Goal: Transaction & Acquisition: Purchase product/service

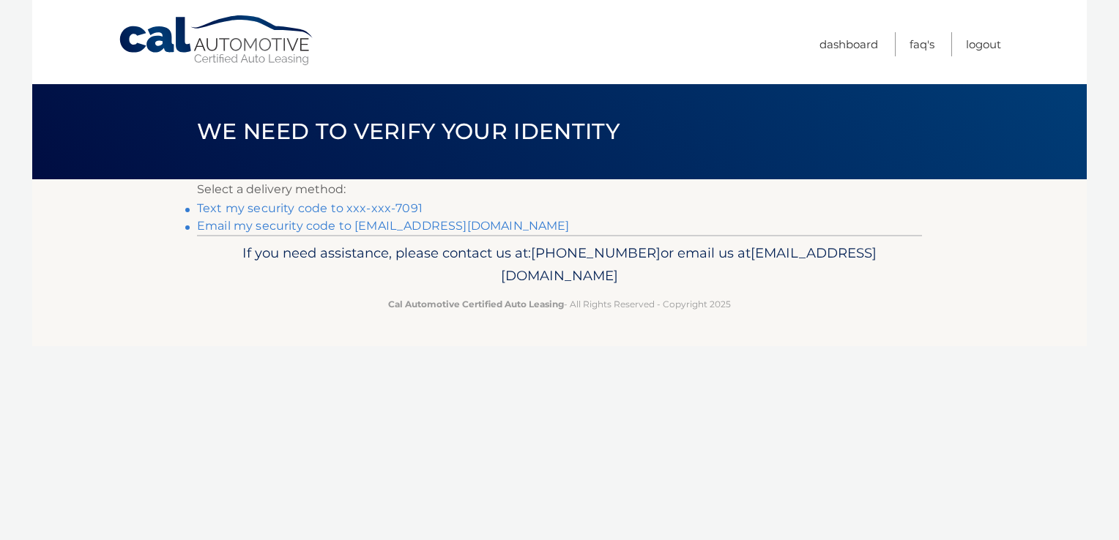
click at [332, 209] on link "Text my security code to xxx-xxx-7091" at bounding box center [309, 208] width 225 height 14
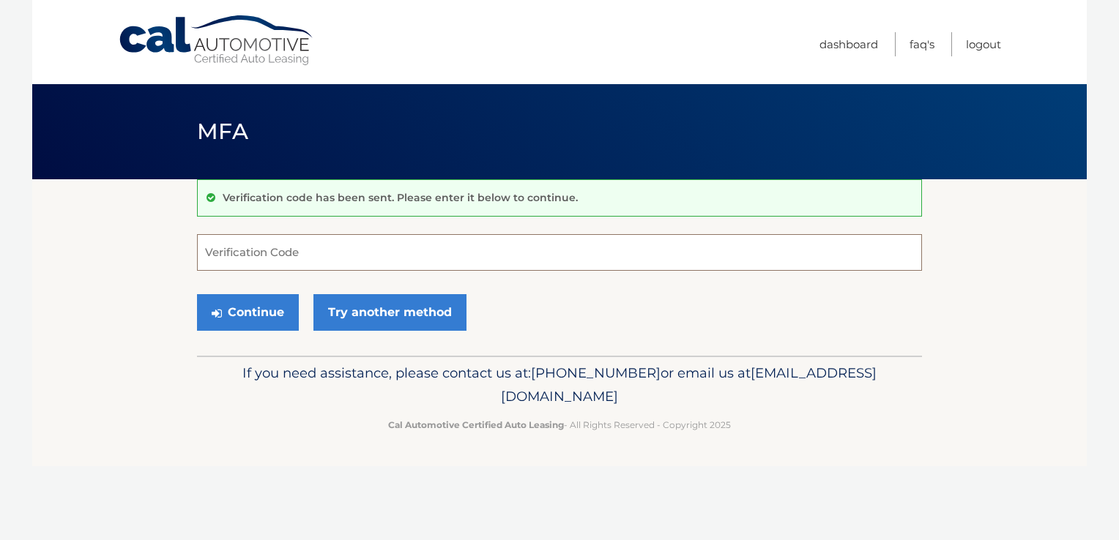
click at [250, 259] on input "Verification Code" at bounding box center [559, 252] width 725 height 37
type input "869118"
click at [252, 313] on button "Continue" at bounding box center [248, 312] width 102 height 37
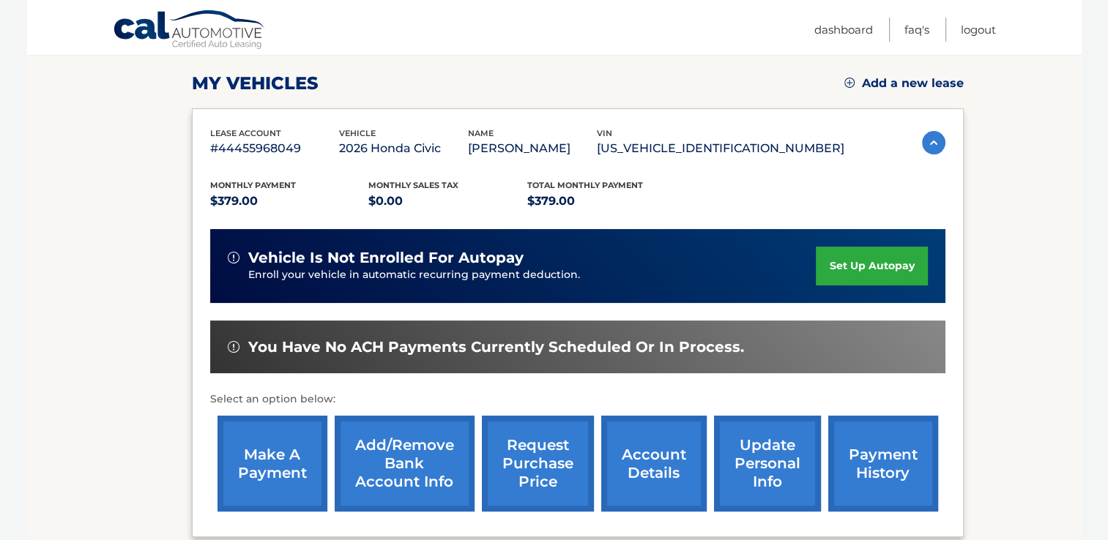
scroll to position [205, 0]
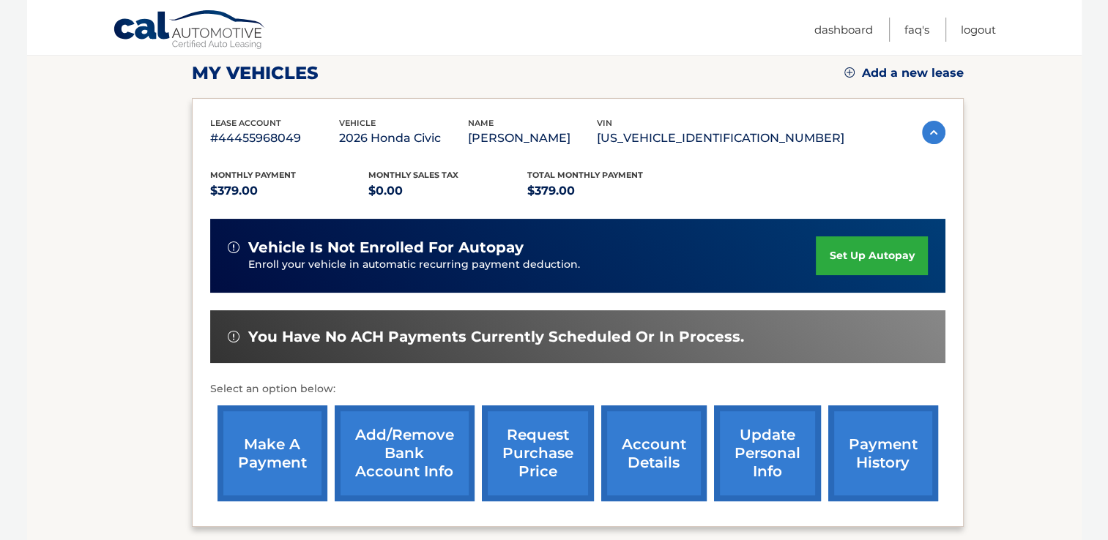
click at [272, 456] on link "make a payment" at bounding box center [272, 454] width 110 height 96
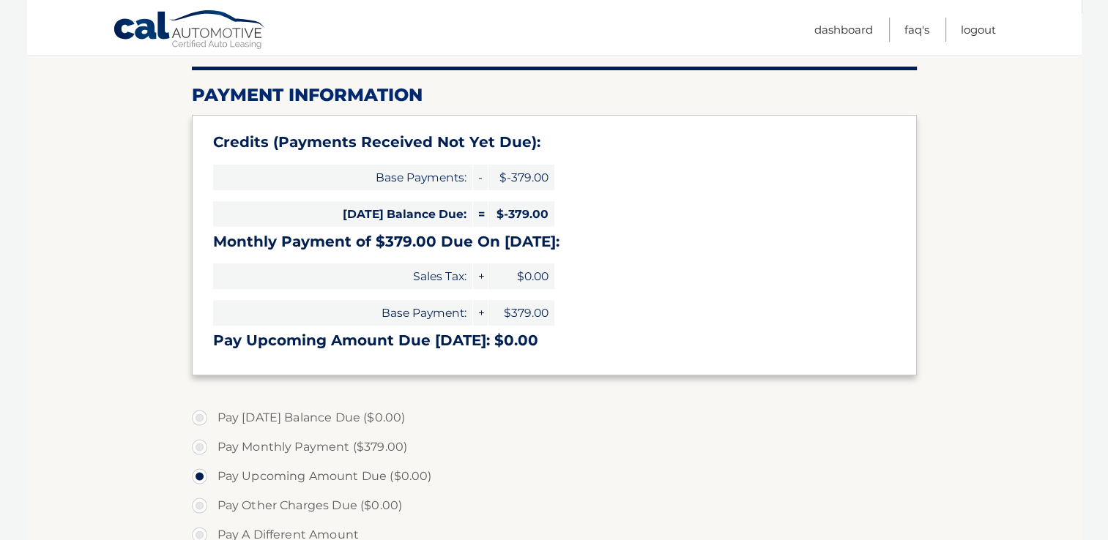
scroll to position [205, 0]
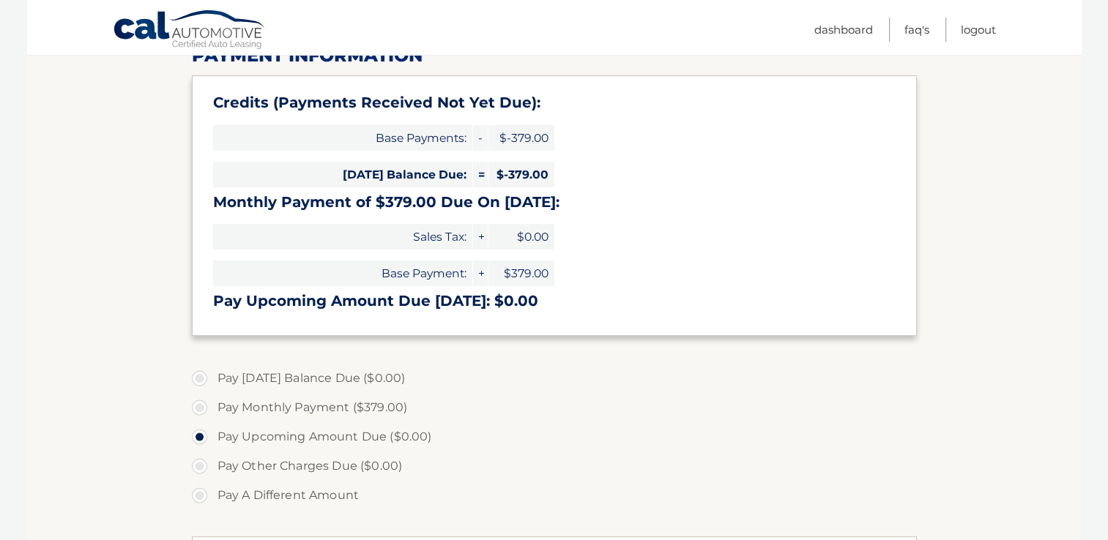
click at [198, 404] on label "Pay Monthly Payment ($379.00)" at bounding box center [554, 407] width 725 height 29
click at [198, 404] on input "Pay Monthly Payment ($379.00)" at bounding box center [205, 404] width 15 height 23
radio input "true"
type input "379.00"
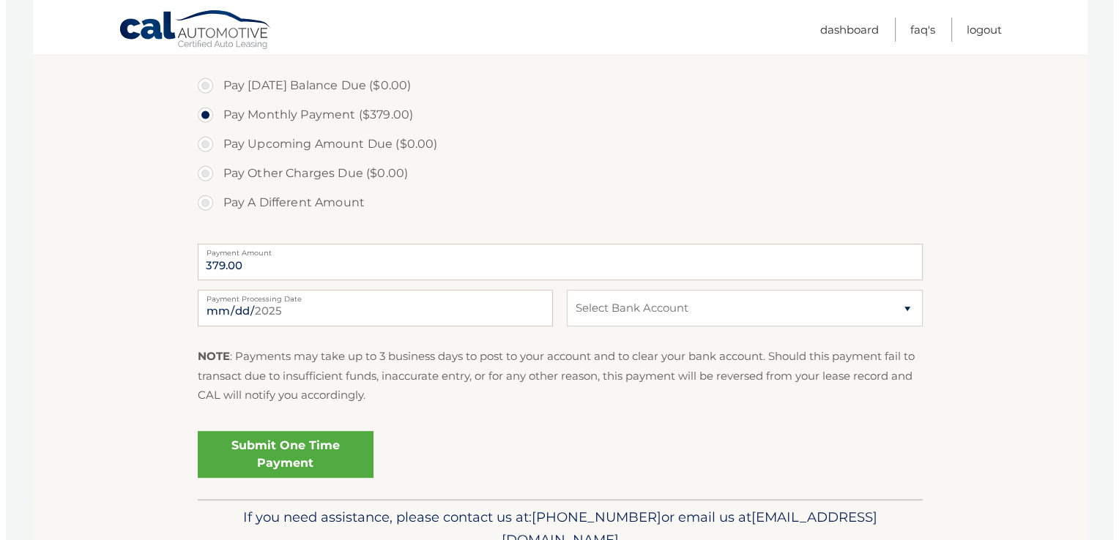
scroll to position [527, 0]
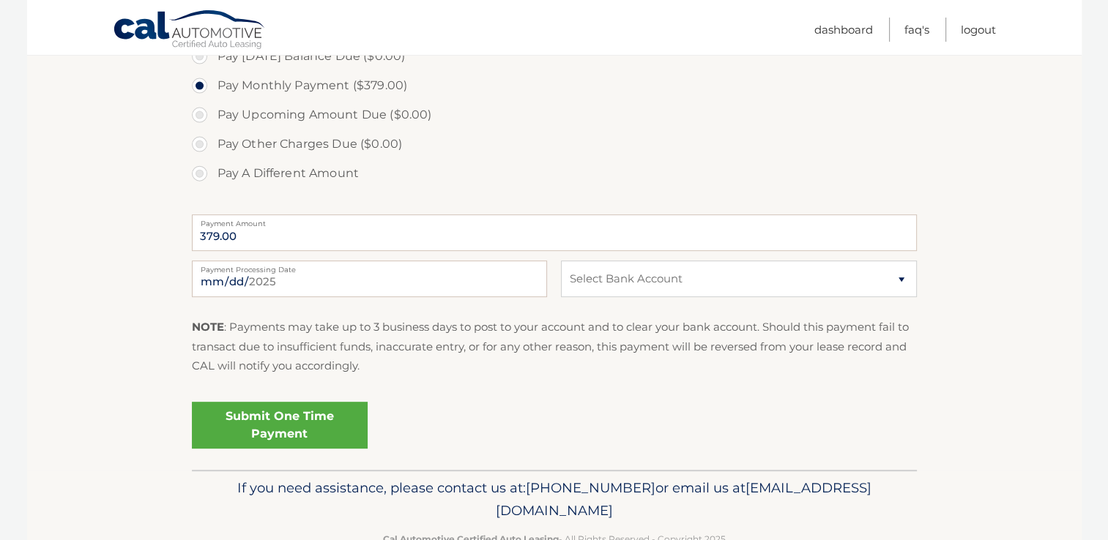
click at [261, 423] on link "Submit One Time Payment" at bounding box center [280, 425] width 176 height 47
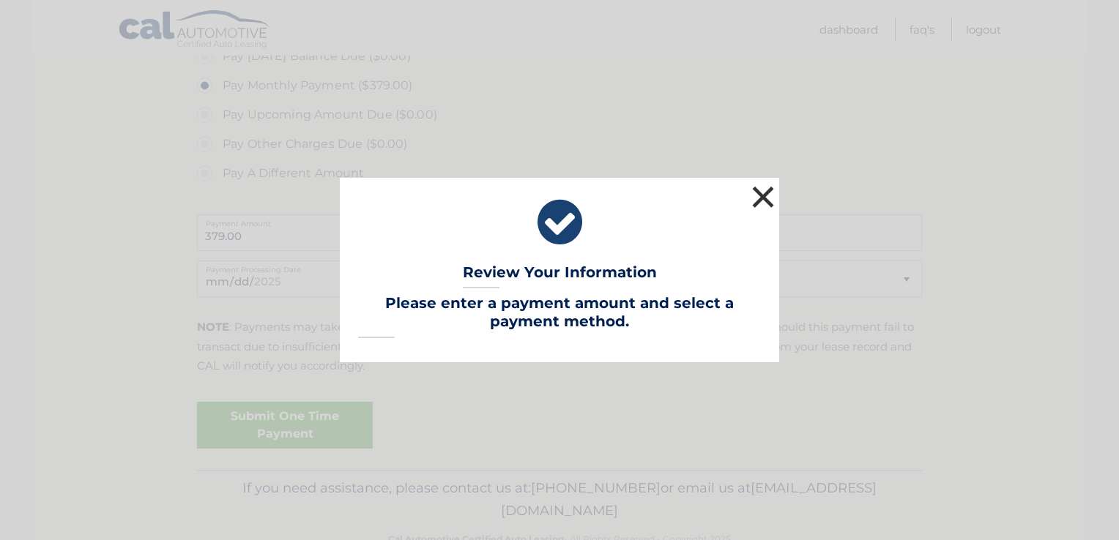
click at [768, 198] on button "×" at bounding box center [762, 196] width 29 height 29
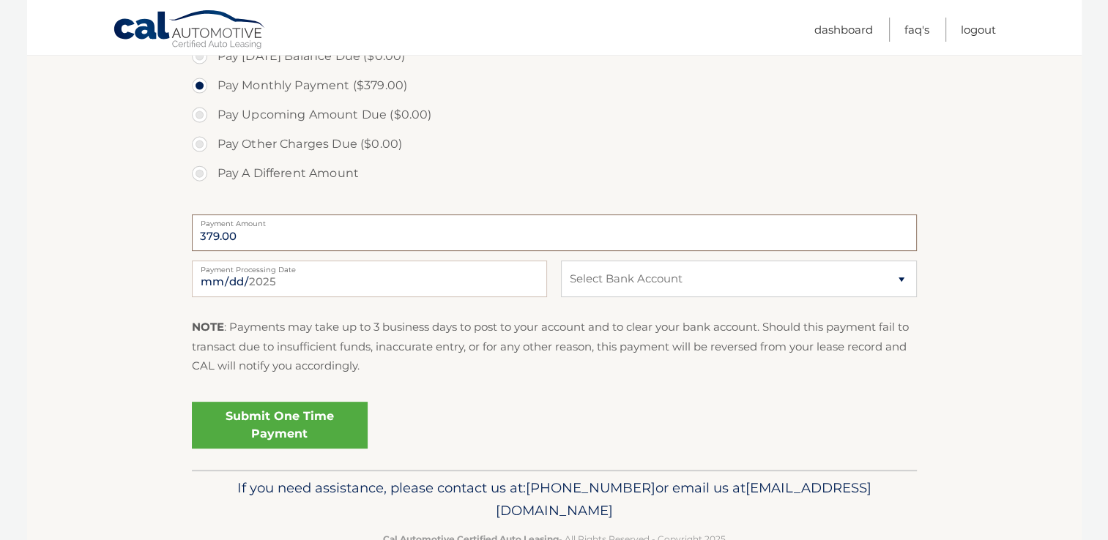
click at [372, 247] on input "379.00" at bounding box center [554, 233] width 725 height 37
click at [903, 283] on select "Select Bank Account Checking SANTANDER *****3039 Checking SANTANDER *****3039 C…" at bounding box center [738, 279] width 355 height 37
select select "NTdkYmY0ODMtZjdhZC00OTI3LTlmMjctMDJiYjFjNGUwZjNh"
click at [561, 261] on select "Select Bank Account Checking SANTANDER *****3039 Checking SANTANDER *****3039 C…" at bounding box center [738, 279] width 355 height 37
click at [154, 467] on section "Account Overview | Make a Payment Payment Information Credits (Payments Receive…" at bounding box center [554, 61] width 1054 height 818
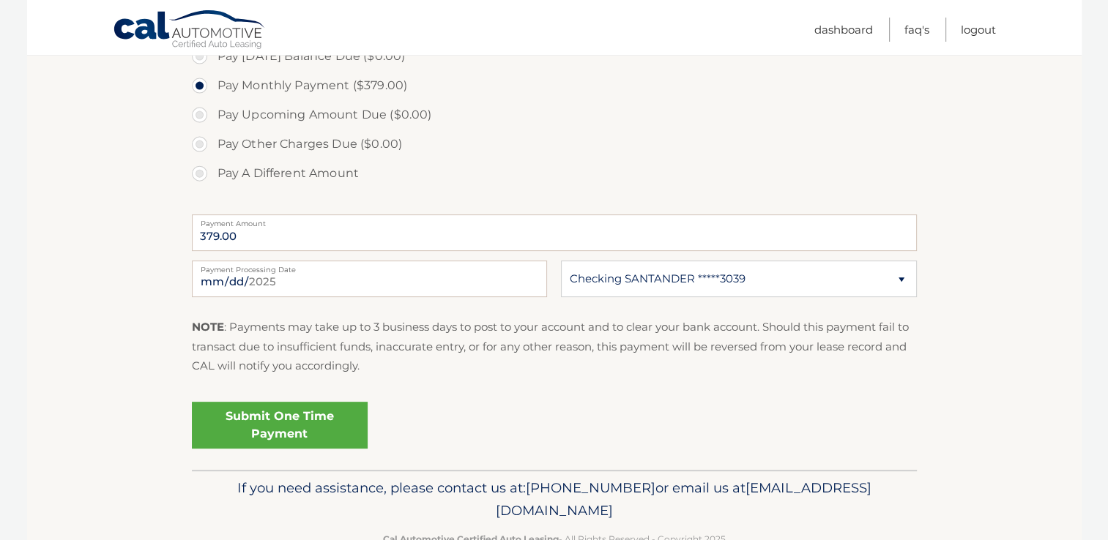
click at [155, 466] on section "Account Overview | Make a Payment Payment Information Credits (Payments Receive…" at bounding box center [554, 61] width 1054 height 818
click at [267, 426] on link "Submit One Time Payment" at bounding box center [280, 425] width 176 height 47
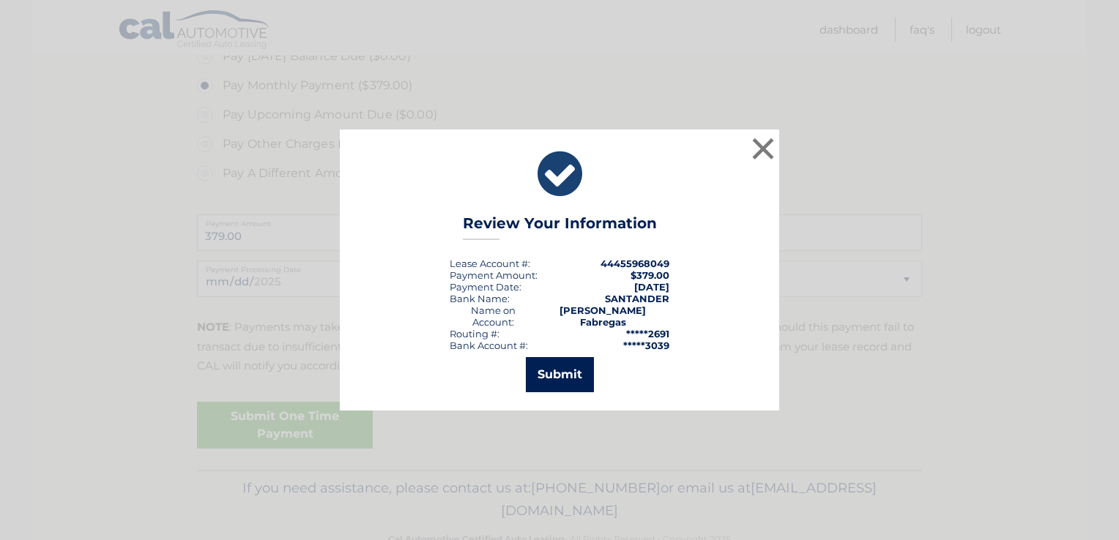
click at [554, 369] on button "Submit" at bounding box center [560, 374] width 68 height 35
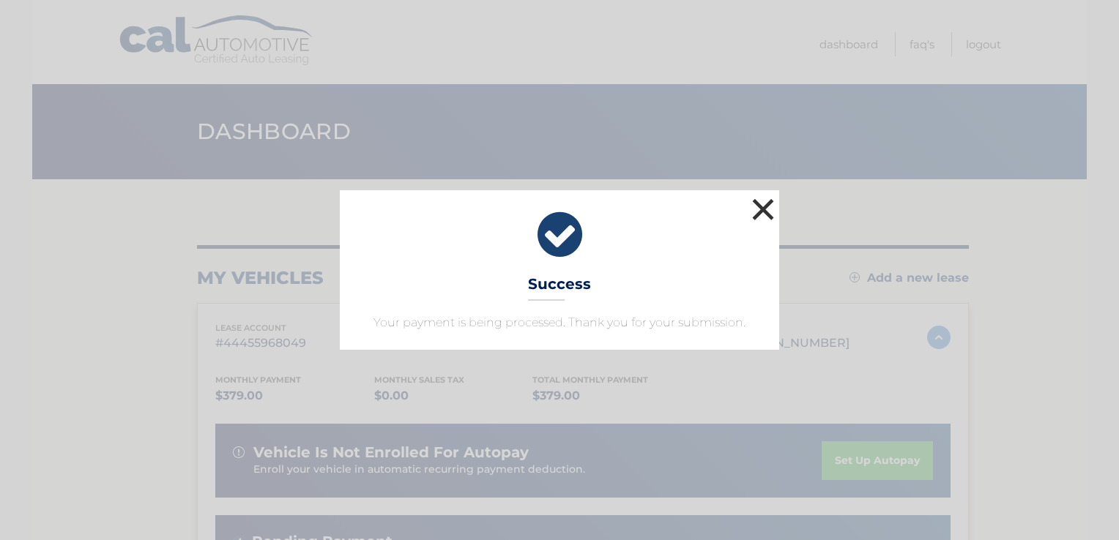
click at [761, 210] on button "×" at bounding box center [762, 209] width 29 height 29
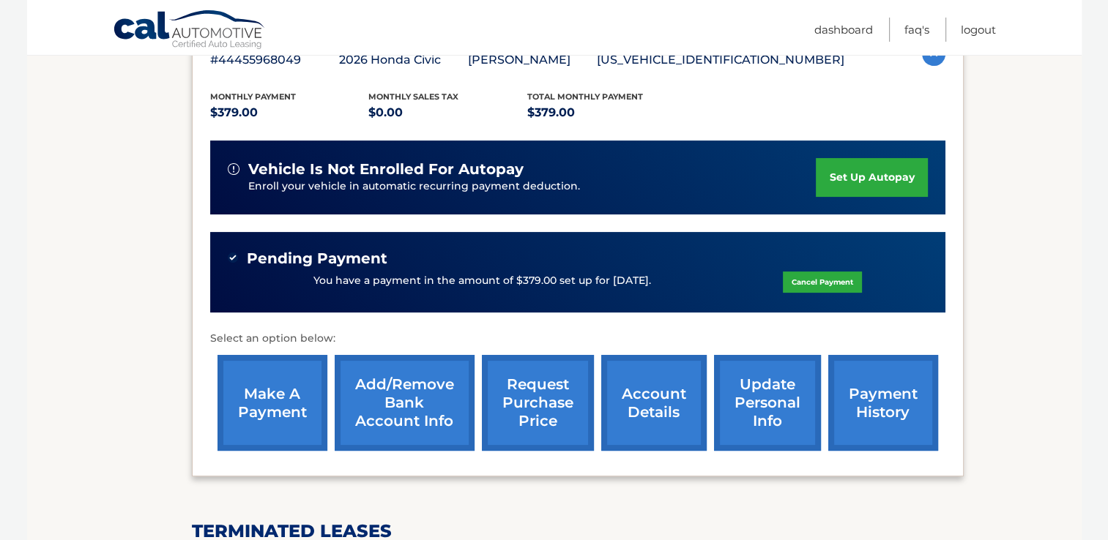
scroll to position [313, 0]
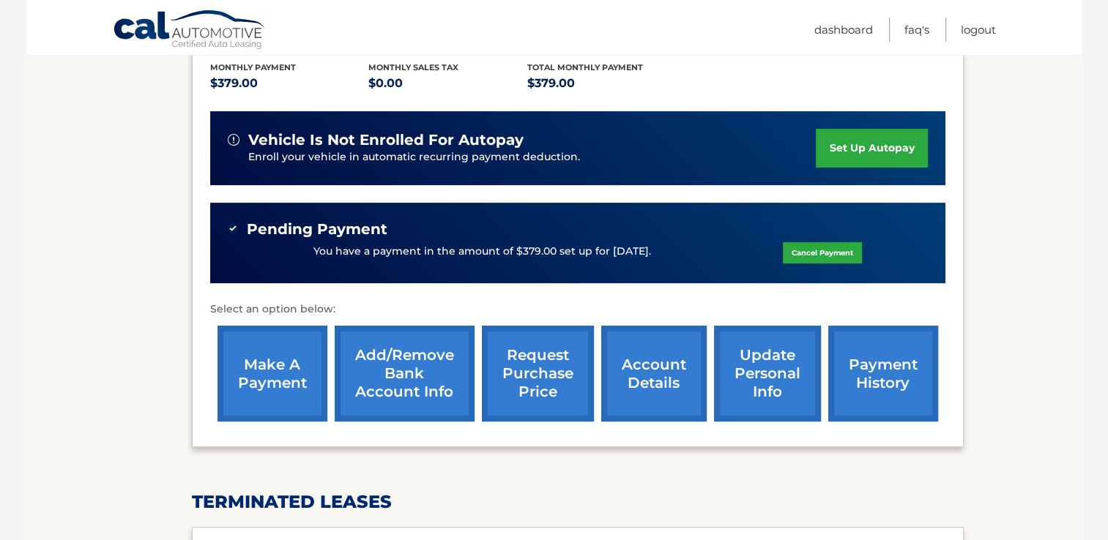
click at [651, 367] on link "account details" at bounding box center [653, 374] width 105 height 96
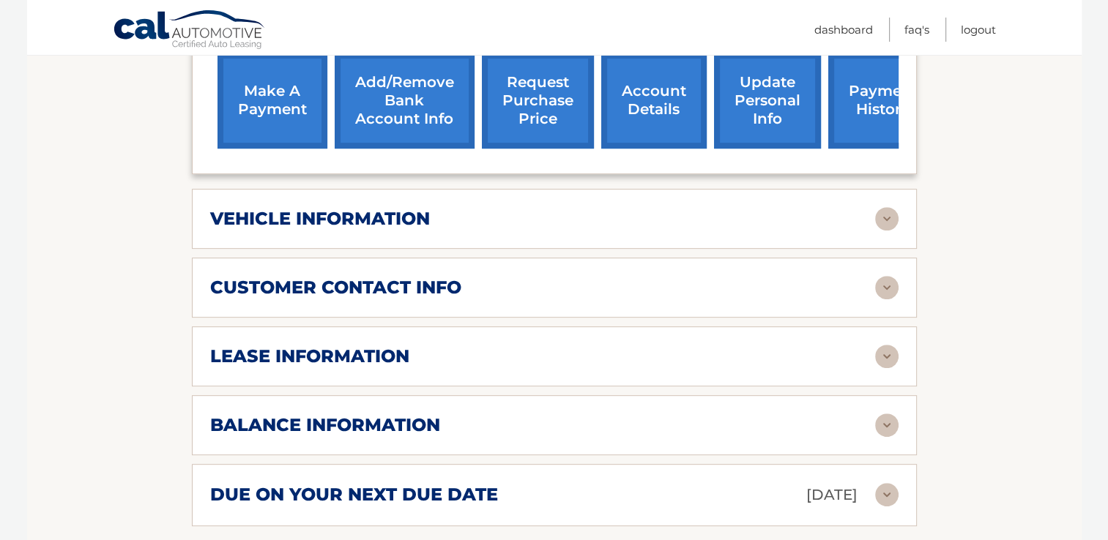
scroll to position [644, 0]
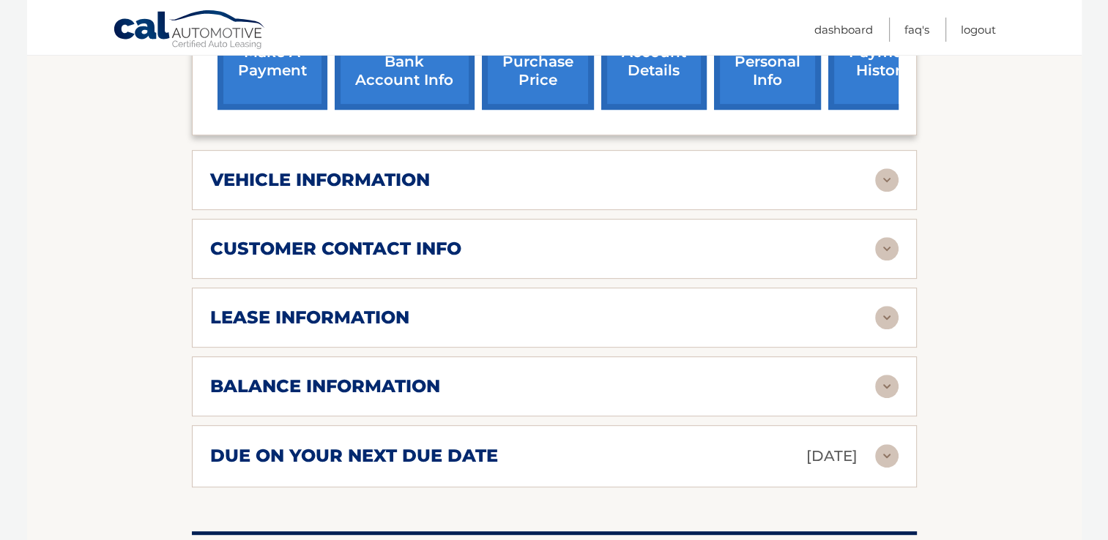
click at [883, 321] on img at bounding box center [886, 317] width 23 height 23
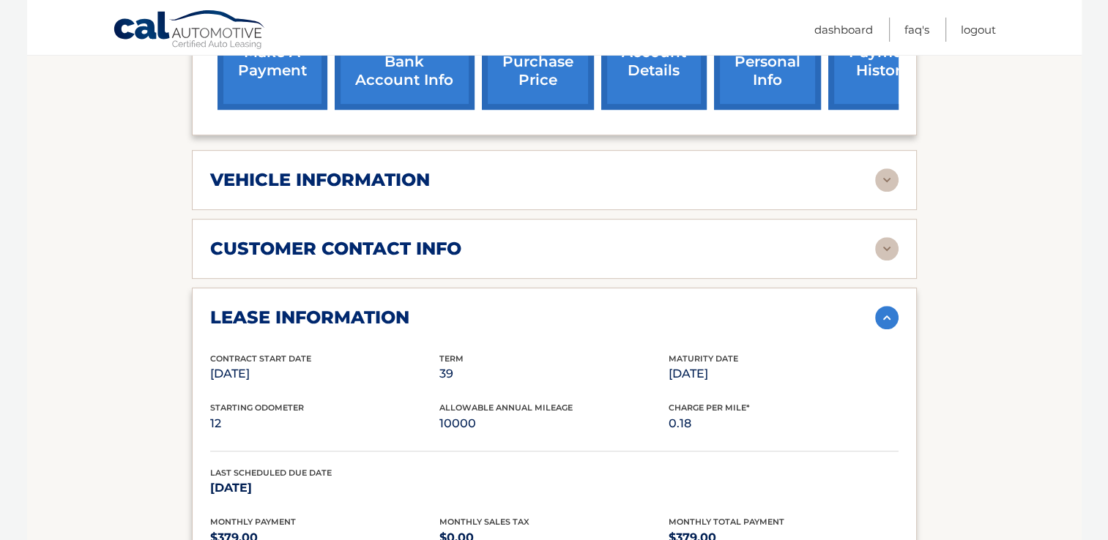
click at [977, 450] on section "Account Details | #44455968049 Back to Dashboard Manage Your Lease lease accoun…" at bounding box center [554, 306] width 1054 height 1542
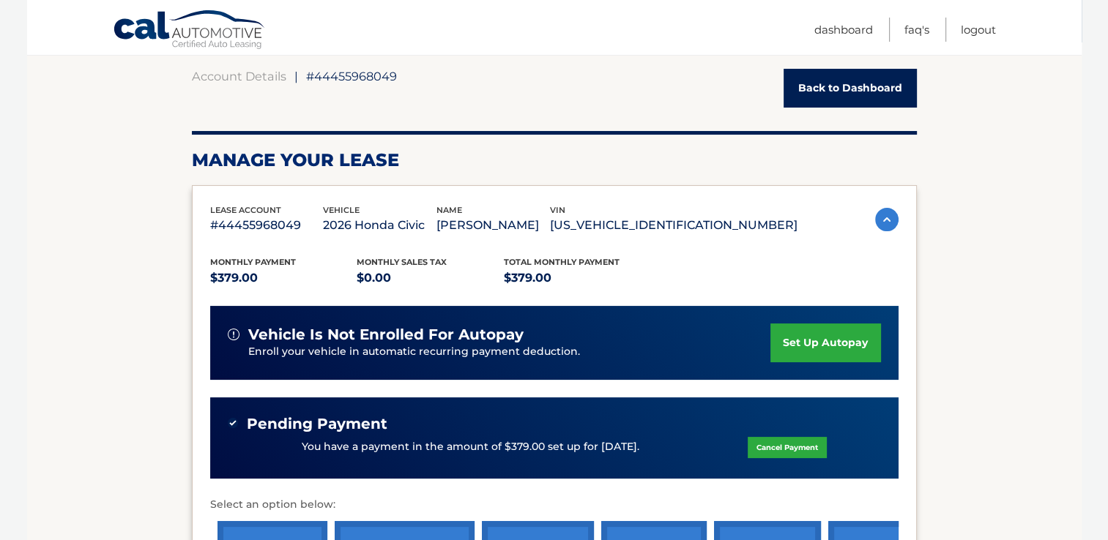
scroll to position [130, 0]
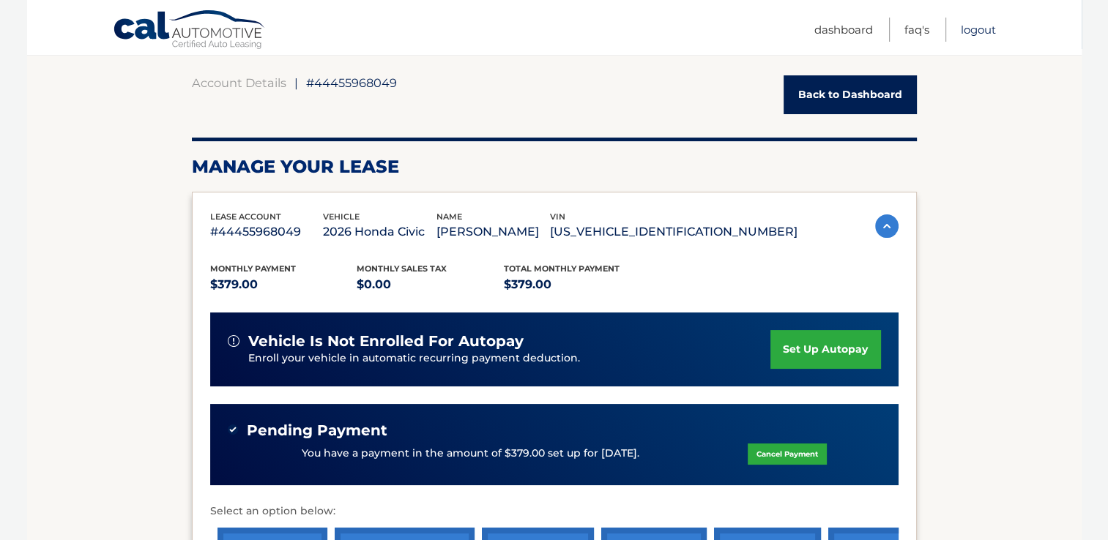
click at [973, 28] on link "Logout" at bounding box center [978, 30] width 35 height 24
